Goal: Navigation & Orientation: Find specific page/section

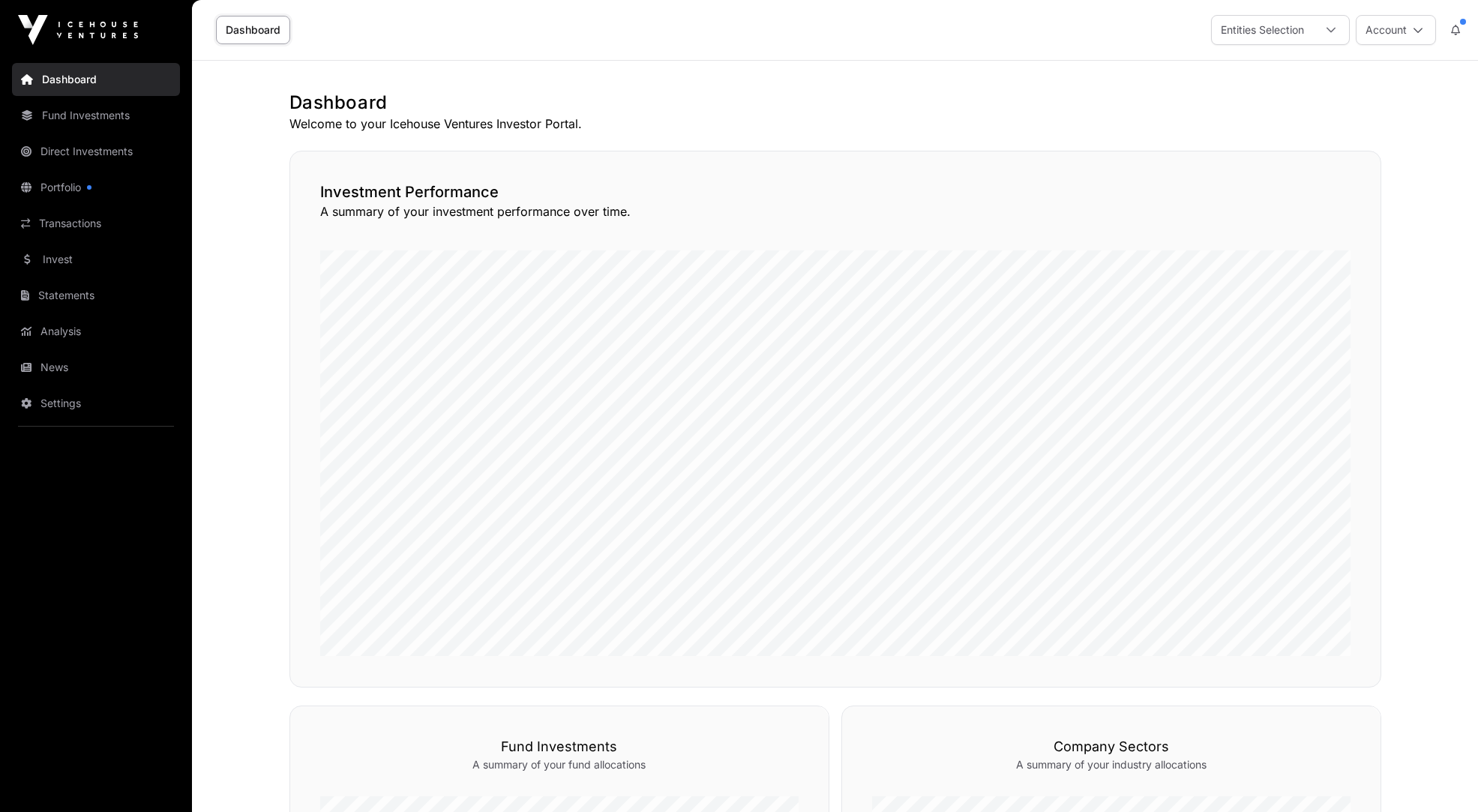
scroll to position [635, 0]
